Goal: Information Seeking & Learning: Learn about a topic

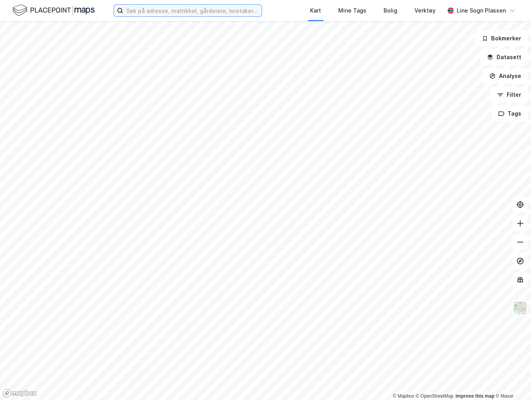
click at [204, 15] on input at bounding box center [192, 11] width 139 height 12
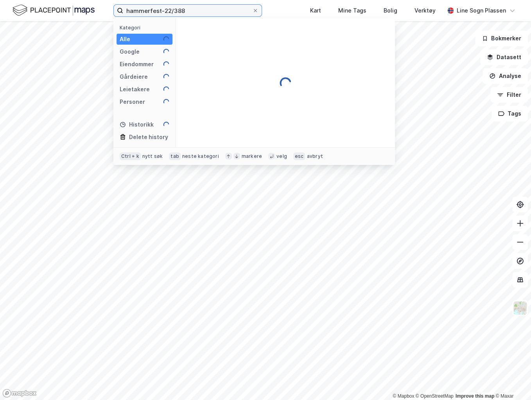
type input "hammerfest-22/388"
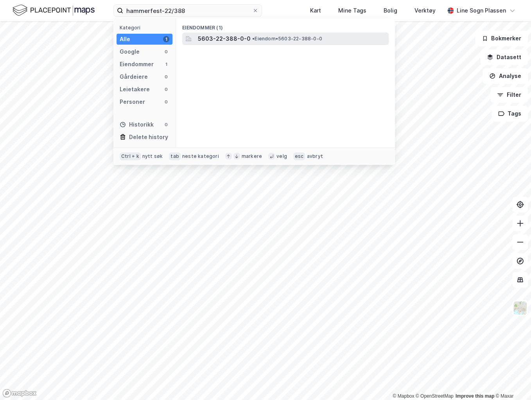
click at [225, 34] on span "5603-22-388-0-0" at bounding box center [224, 38] width 53 height 9
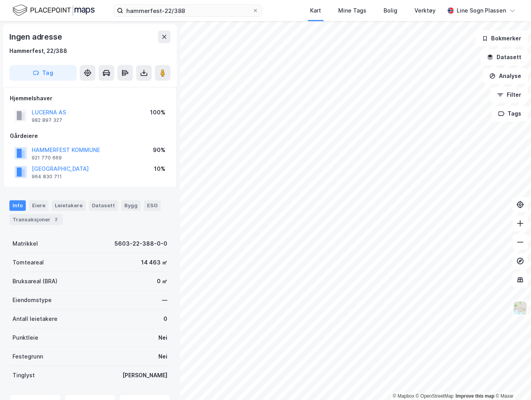
drag, startPoint x: 52, startPoint y: 219, endPoint x: 85, endPoint y: 224, distance: 33.7
click at [53, 219] on div "2" at bounding box center [56, 219] width 8 height 8
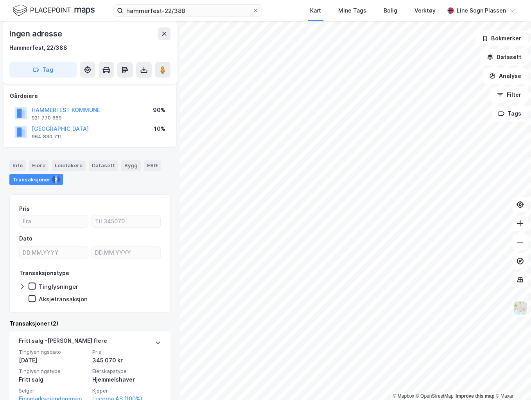
scroll to position [63, 0]
